Goal: Task Accomplishment & Management: Complete application form

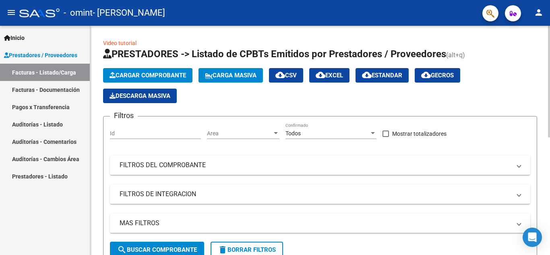
click at [167, 79] on button "Cargar Comprobante" at bounding box center [147, 75] width 89 height 14
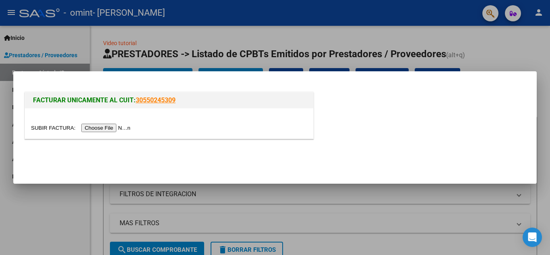
click at [114, 120] on div at bounding box center [169, 123] width 288 height 30
click at [115, 138] on div at bounding box center [169, 123] width 288 height 30
click at [118, 130] on input "file" at bounding box center [82, 128] width 102 height 8
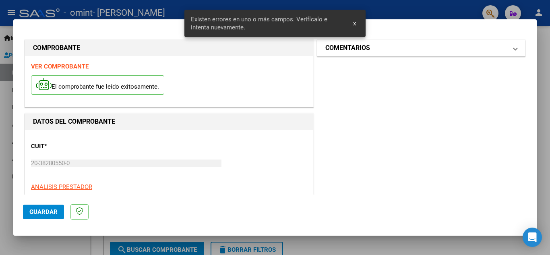
click at [505, 49] on span "COMENTARIOS" at bounding box center [419, 48] width 188 height 10
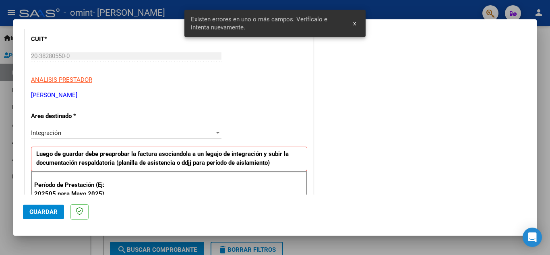
scroll to position [121, 0]
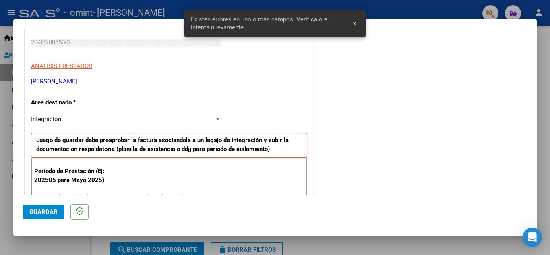
click at [132, 116] on div "Integración" at bounding box center [122, 119] width 183 height 7
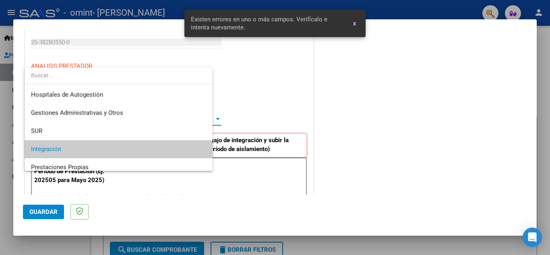
scroll to position [30, 0]
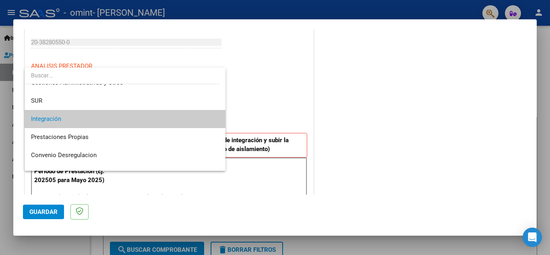
click at [132, 116] on span "Integración" at bounding box center [125, 119] width 188 height 18
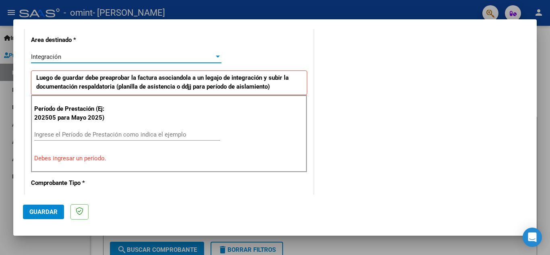
scroll to position [201, 0]
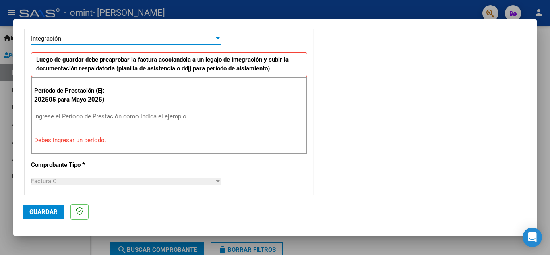
click at [76, 116] on input "Ingrese el Período de Prestación como indica el ejemplo" at bounding box center [127, 116] width 186 height 7
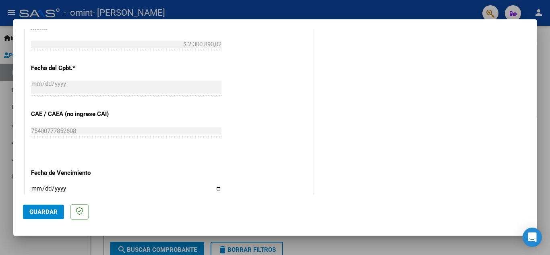
scroll to position [483, 0]
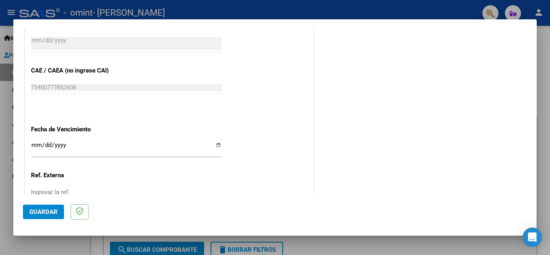
type input "202509"
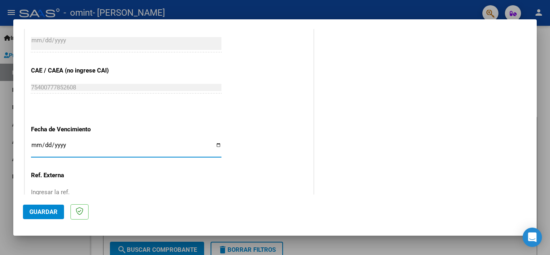
click at [217, 145] on input "Ingresar la fecha" at bounding box center [126, 148] width 190 height 13
type input "[DATE]"
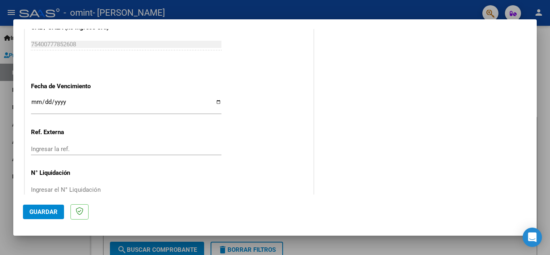
scroll to position [543, 0]
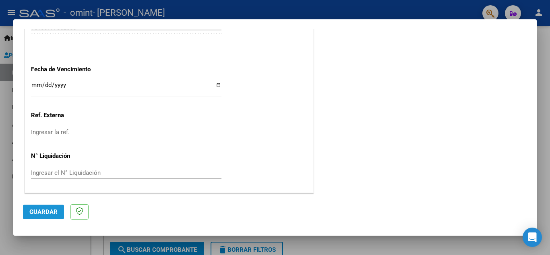
click at [39, 209] on span "Guardar" at bounding box center [43, 211] width 28 height 7
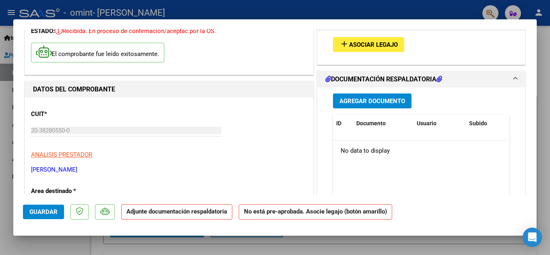
scroll to position [0, 0]
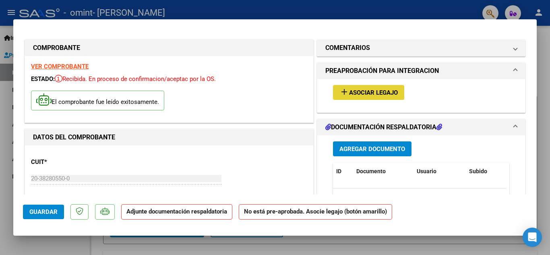
click at [391, 91] on span "Asociar Legajo" at bounding box center [373, 92] width 49 height 7
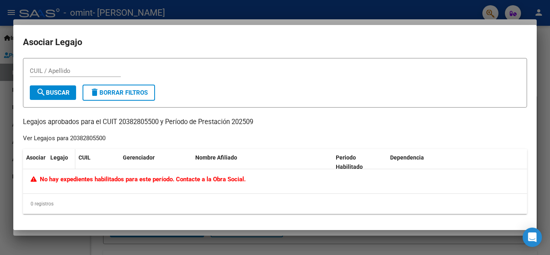
click at [70, 163] on datatable-header-cell "Legajo" at bounding box center [61, 162] width 28 height 27
click at [82, 140] on div "Ver Legajos para 20382805500" at bounding box center [64, 138] width 83 height 9
click at [69, 92] on span "search Buscar" at bounding box center [52, 92] width 33 height 7
click at [68, 72] on input "CUIL / Apellido" at bounding box center [75, 70] width 91 height 7
type input "20382805500"
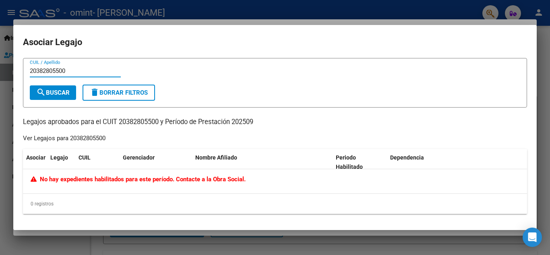
click at [47, 95] on span "search Buscar" at bounding box center [52, 92] width 33 height 7
click at [341, 2] on div at bounding box center [275, 127] width 550 height 255
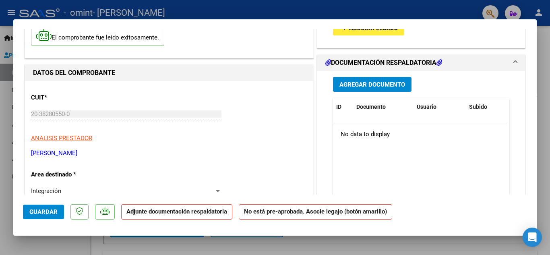
scroll to position [81, 0]
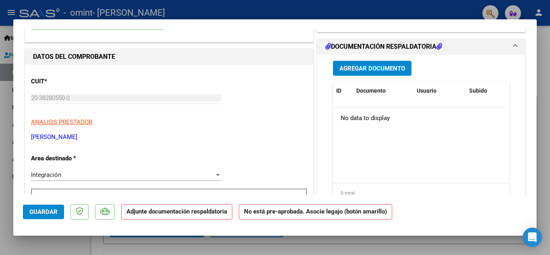
click at [374, 69] on span "Agregar Documento" at bounding box center [372, 68] width 66 height 7
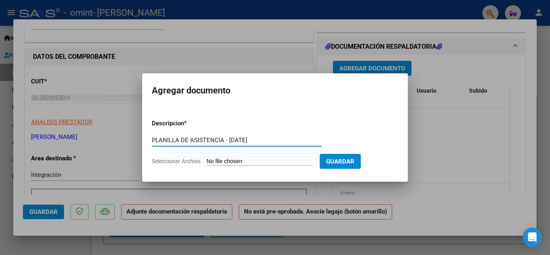
type input "PLANILLA DE ASISTENCIA - [DATE]"
click at [230, 160] on input "Seleccionar Archivo" at bounding box center [259, 162] width 107 height 8
type input "C:\fakepath\Planilla Asistencia - [PERSON_NAME].pdf"
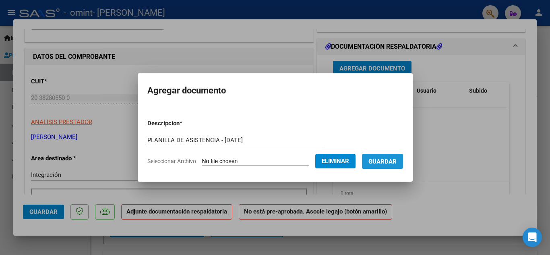
click at [395, 162] on span "Guardar" at bounding box center [382, 161] width 28 height 7
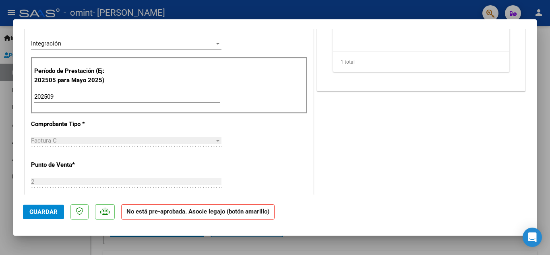
scroll to position [0, 0]
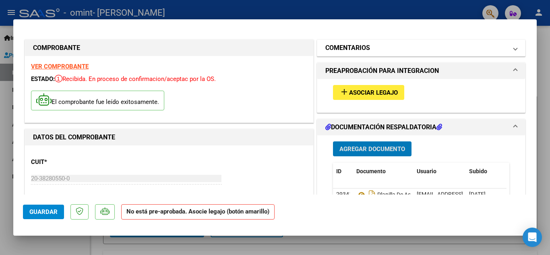
click at [514, 45] on span at bounding box center [515, 48] width 3 height 10
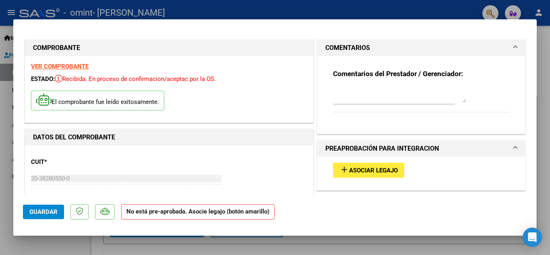
click at [514, 46] on span at bounding box center [515, 48] width 3 height 10
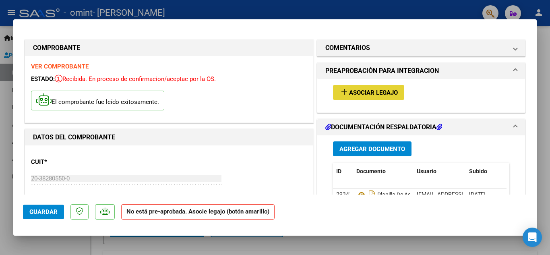
click at [363, 90] on span "Asociar Legajo" at bounding box center [373, 92] width 49 height 7
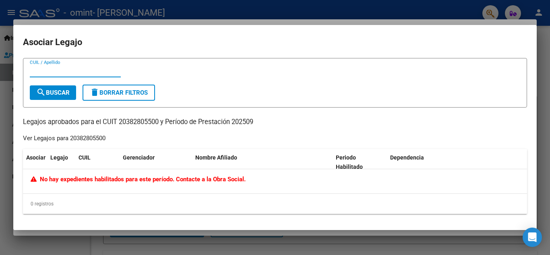
click at [126, 175] on div "No hay expedientes habilitados para este período. Contacte a la Obra Social." at bounding box center [275, 179] width 489 height 9
click at [117, 185] on div "No hay expedientes habilitados para este período. Contacte a la Obra Social." at bounding box center [275, 181] width 504 height 24
click at [145, 183] on div "No hay expedientes habilitados para este período. Contacte a la Obra Social." at bounding box center [275, 179] width 489 height 9
click at [188, 240] on div at bounding box center [275, 127] width 550 height 255
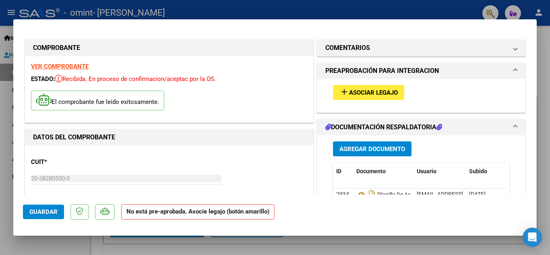
type input "$ 0,00"
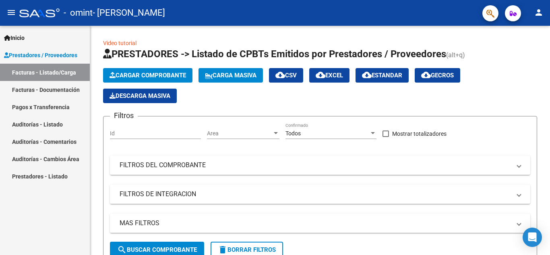
click at [56, 105] on link "Pagos x Transferencia" at bounding box center [45, 106] width 90 height 17
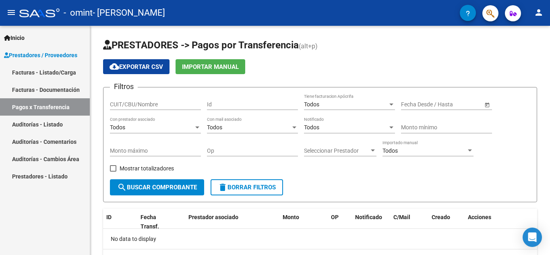
click at [58, 88] on link "Facturas - Documentación" at bounding box center [45, 89] width 90 height 17
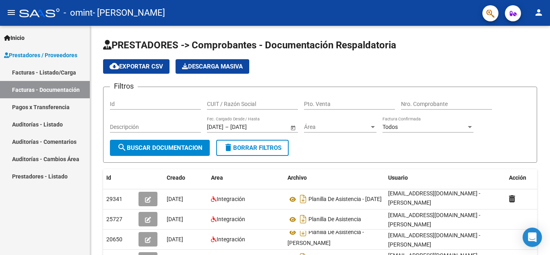
click at [52, 179] on link "Prestadores - Listado" at bounding box center [45, 175] width 90 height 17
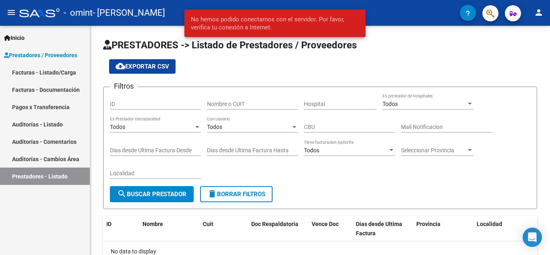
click at [44, 153] on link "Auditorías - Cambios Área" at bounding box center [45, 158] width 90 height 17
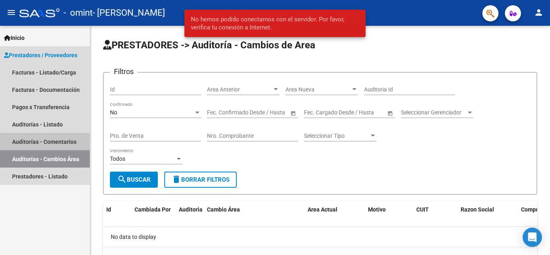
click at [48, 141] on link "Auditorías - Comentarios" at bounding box center [45, 141] width 90 height 17
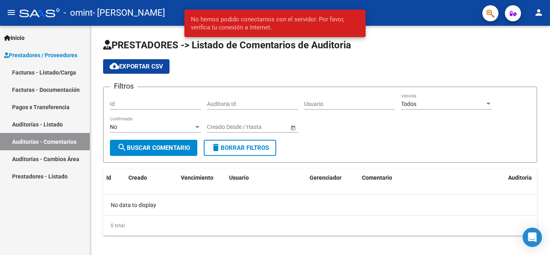
click at [51, 123] on link "Auditorías - Listado" at bounding box center [45, 124] width 90 height 17
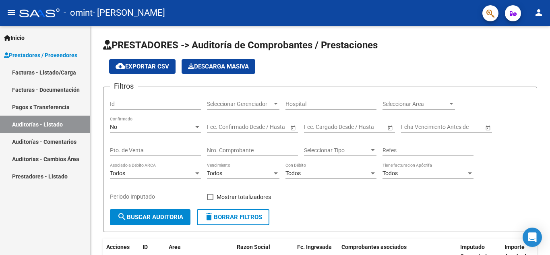
click at [54, 111] on link "Pagos x Transferencia" at bounding box center [45, 106] width 90 height 17
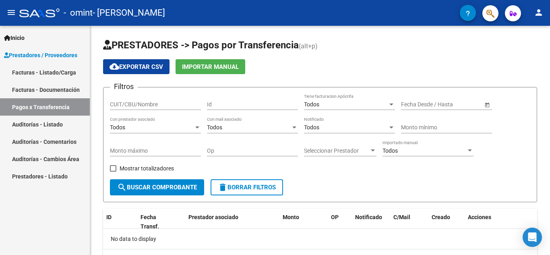
click at [54, 72] on link "Facturas - Listado/Carga" at bounding box center [45, 72] width 90 height 17
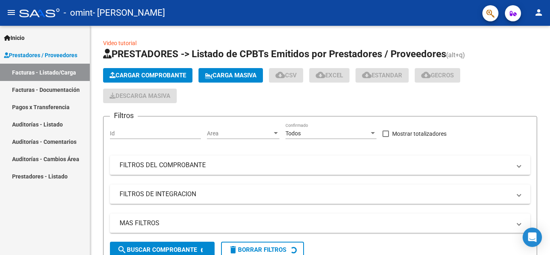
click at [53, 53] on span "Prestadores / Proveedores" at bounding box center [40, 55] width 73 height 9
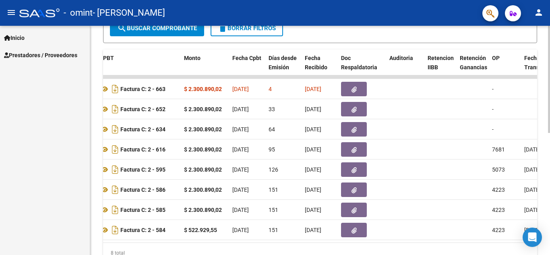
scroll to position [0, 306]
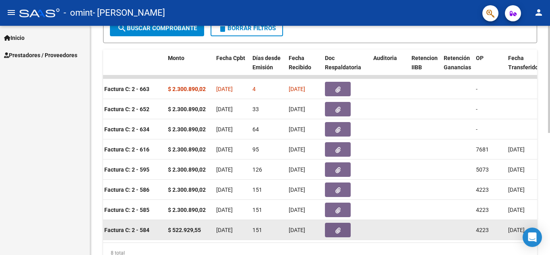
drag, startPoint x: 275, startPoint y: 242, endPoint x: 325, endPoint y: 239, distance: 49.6
click at [325, 239] on datatable-body "24082 Integración [PERSON_NAME] 20382805500 Factura C: 2 - 663 $ 2.300.890,02 […" at bounding box center [320, 158] width 434 height 167
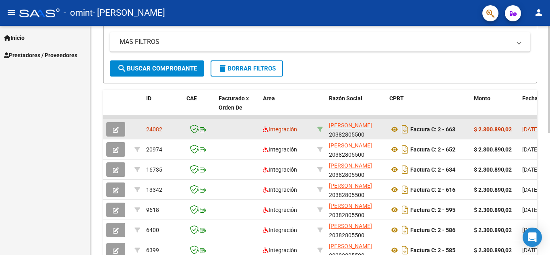
scroll to position [0, 0]
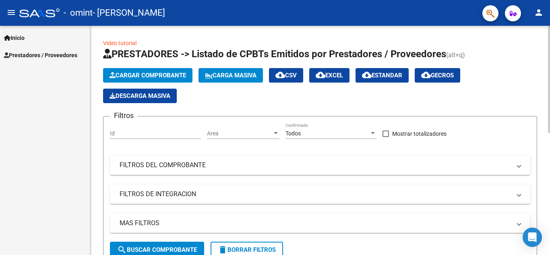
click at [176, 74] on span "Cargar Comprobante" at bounding box center [147, 75] width 76 height 7
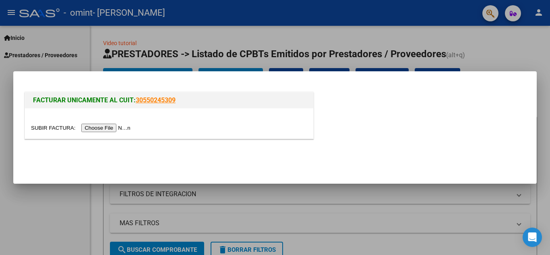
click at [186, 40] on div at bounding box center [275, 127] width 550 height 255
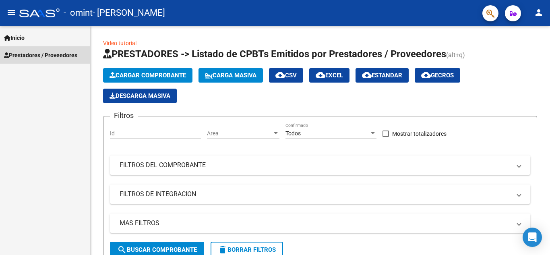
click at [63, 47] on link "Prestadores / Proveedores" at bounding box center [45, 54] width 90 height 17
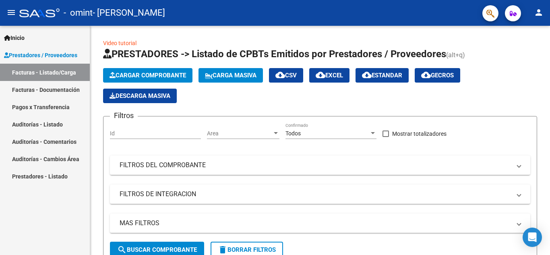
click at [62, 68] on link "Facturas - Listado/Carga" at bounding box center [45, 72] width 90 height 17
click at [62, 81] on link "Facturas - Documentación" at bounding box center [45, 89] width 90 height 17
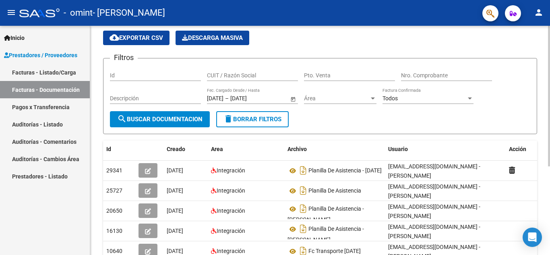
scroll to position [40, 0]
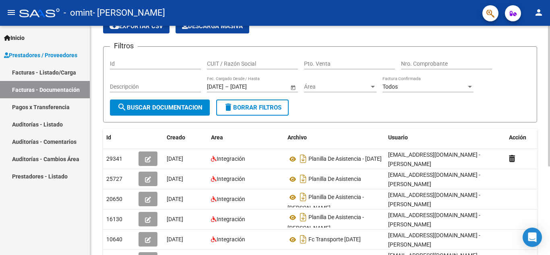
click at [223, 88] on input "[DATE]" at bounding box center [215, 86] width 17 height 7
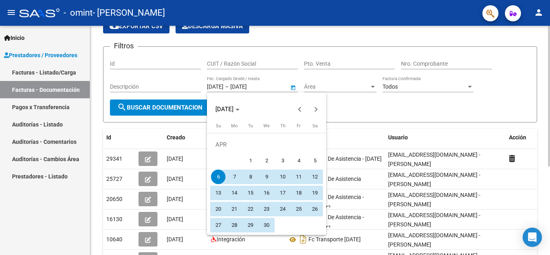
click at [229, 88] on div at bounding box center [275, 127] width 550 height 255
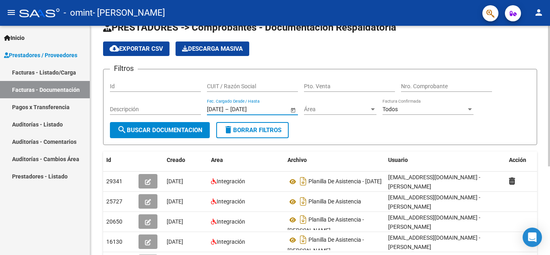
scroll to position [0, 0]
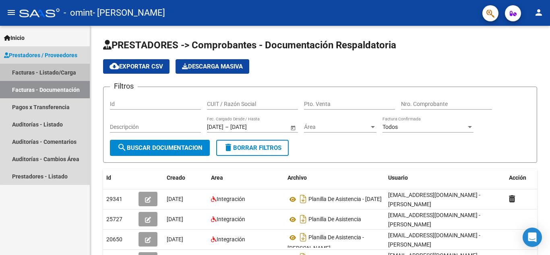
click at [69, 74] on link "Facturas - Listado/Carga" at bounding box center [45, 72] width 90 height 17
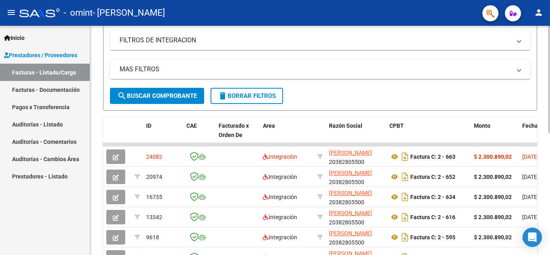
scroll to position [161, 0]
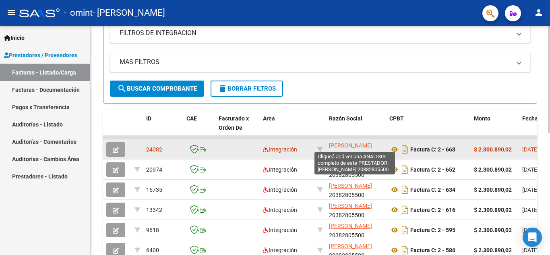
click at [338, 142] on span "[PERSON_NAME]" at bounding box center [350, 145] width 43 height 6
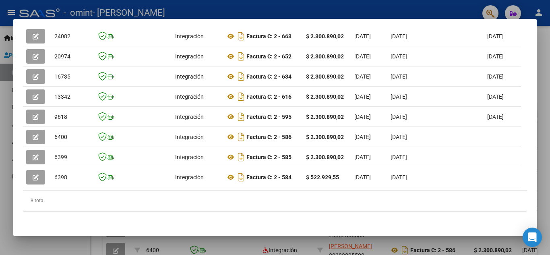
scroll to position [0, 0]
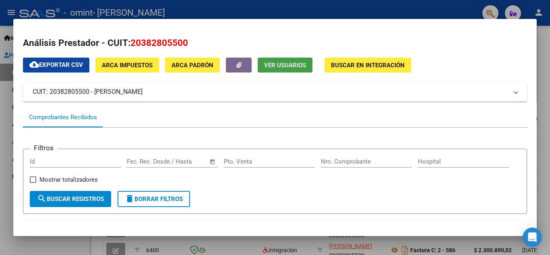
click at [280, 62] on span "Ver Usuarios" at bounding box center [285, 65] width 42 height 7
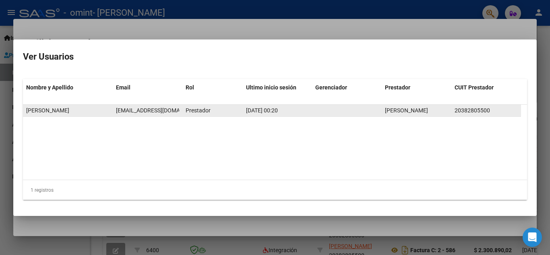
click at [231, 111] on div "Prestador" at bounding box center [213, 110] width 54 height 9
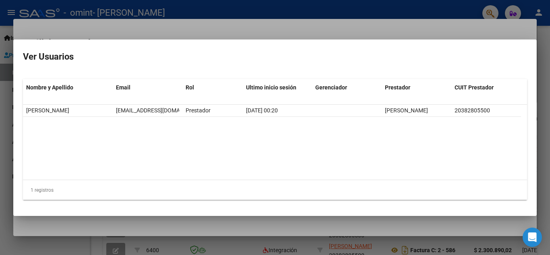
click at [219, 37] on div at bounding box center [275, 127] width 550 height 255
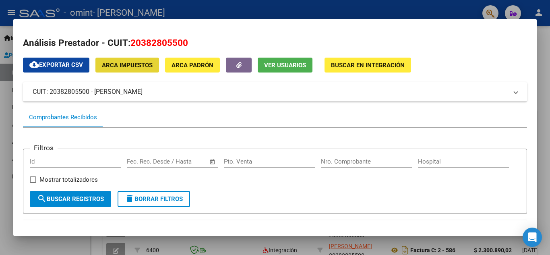
click at [148, 62] on span "ARCA Impuestos" at bounding box center [127, 65] width 51 height 7
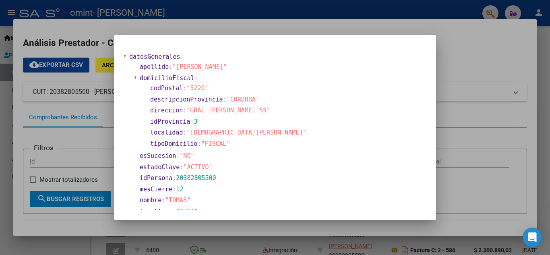
click at [265, 25] on div at bounding box center [275, 127] width 550 height 255
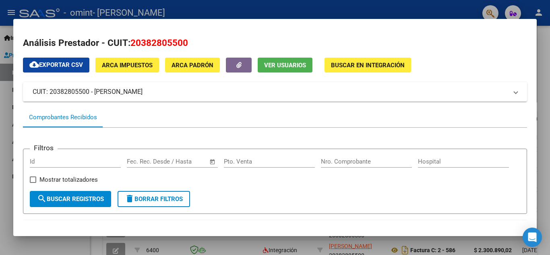
click at [339, 5] on div at bounding box center [275, 127] width 550 height 255
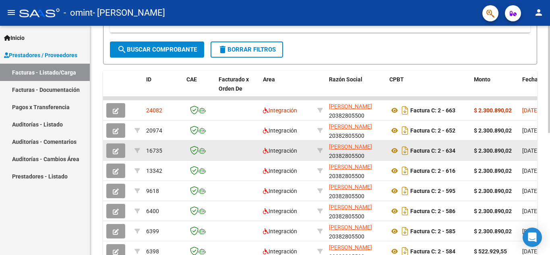
scroll to position [201, 0]
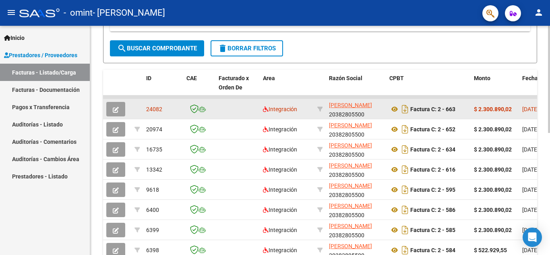
click at [156, 107] on span "24082" at bounding box center [154, 109] width 16 height 6
click at [275, 106] on span "Integración" at bounding box center [280, 109] width 34 height 6
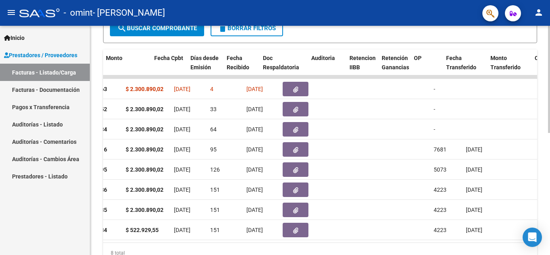
scroll to position [0, 373]
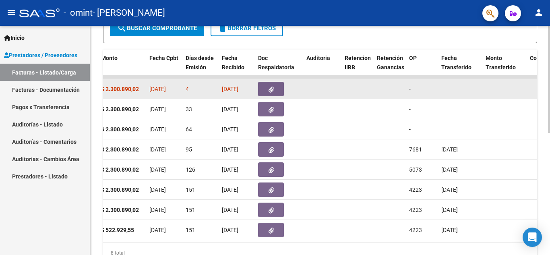
click at [270, 87] on icon "button" at bounding box center [270, 90] width 5 height 6
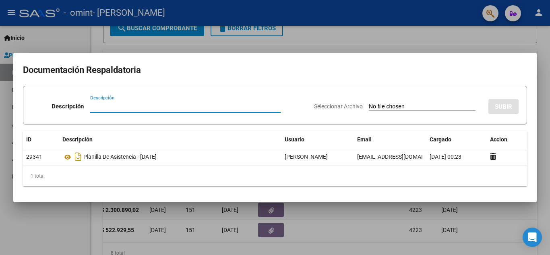
click at [350, 50] on div at bounding box center [275, 127] width 550 height 255
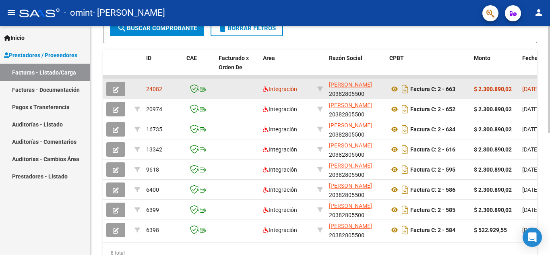
scroll to position [0, 0]
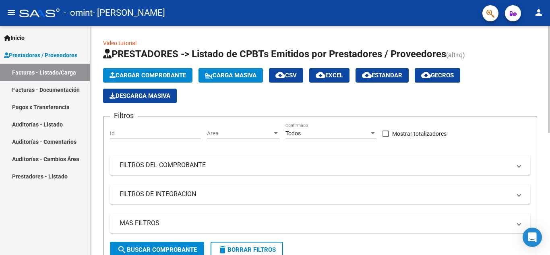
click at [130, 77] on span "Cargar Comprobante" at bounding box center [147, 75] width 76 height 7
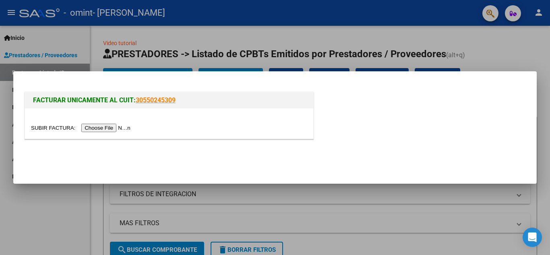
click at [208, 39] on div at bounding box center [275, 127] width 550 height 255
